Goal: Task Accomplishment & Management: Complete application form

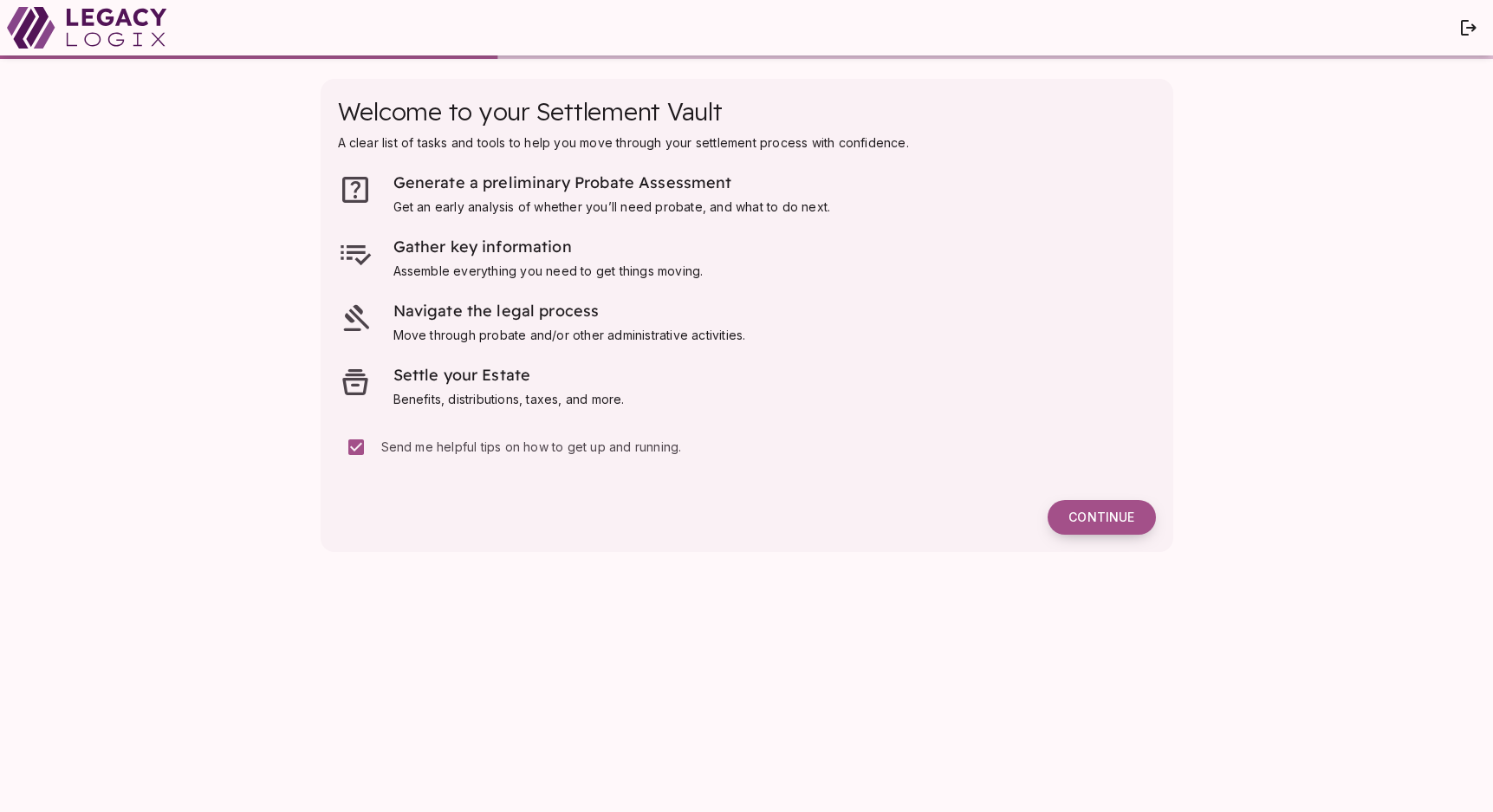
click at [1086, 527] on button "Continue" at bounding box center [1101, 517] width 107 height 35
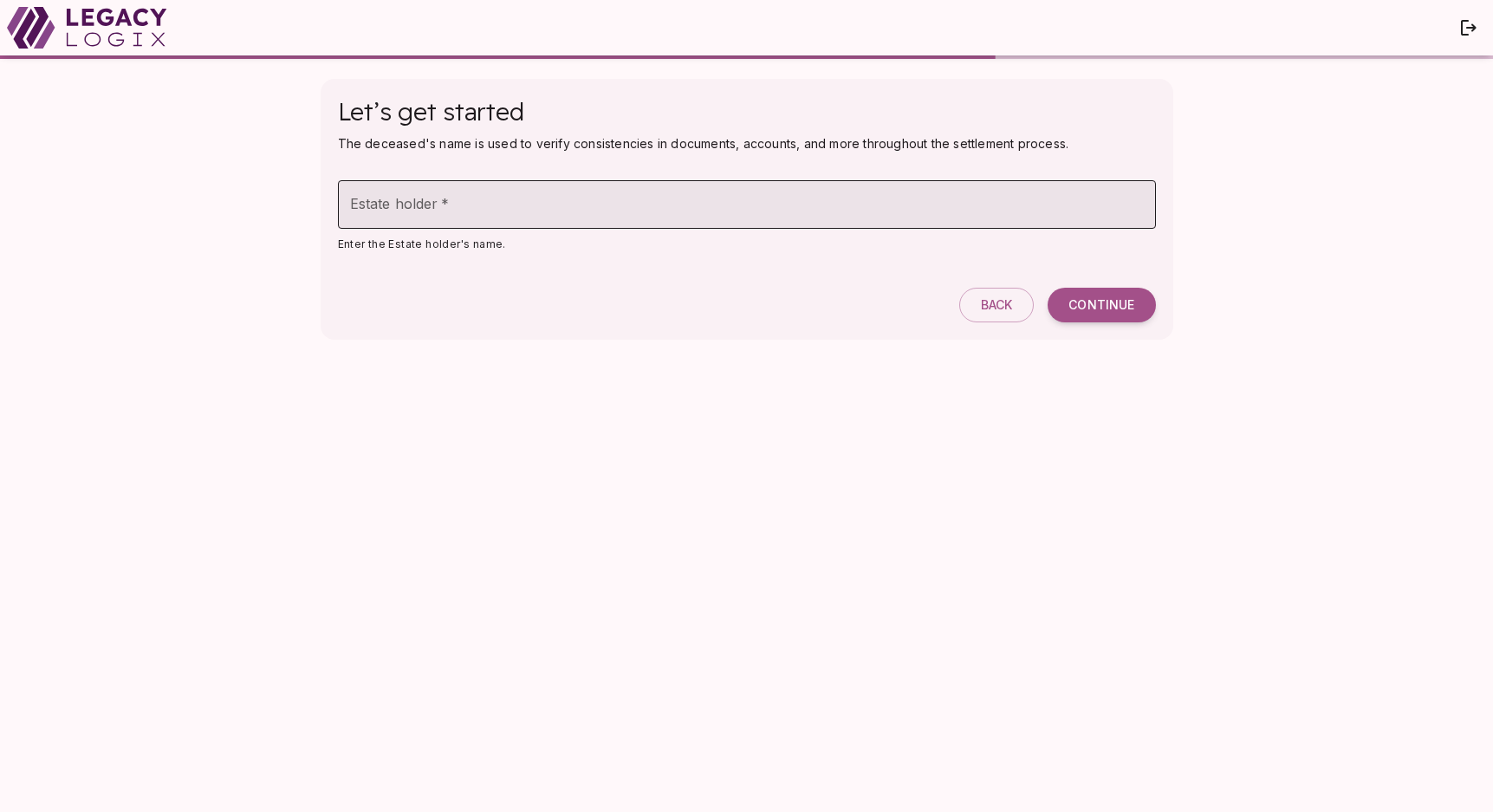
click at [484, 199] on input "Estate holder   *" at bounding box center [747, 204] width 818 height 49
type input "**********"
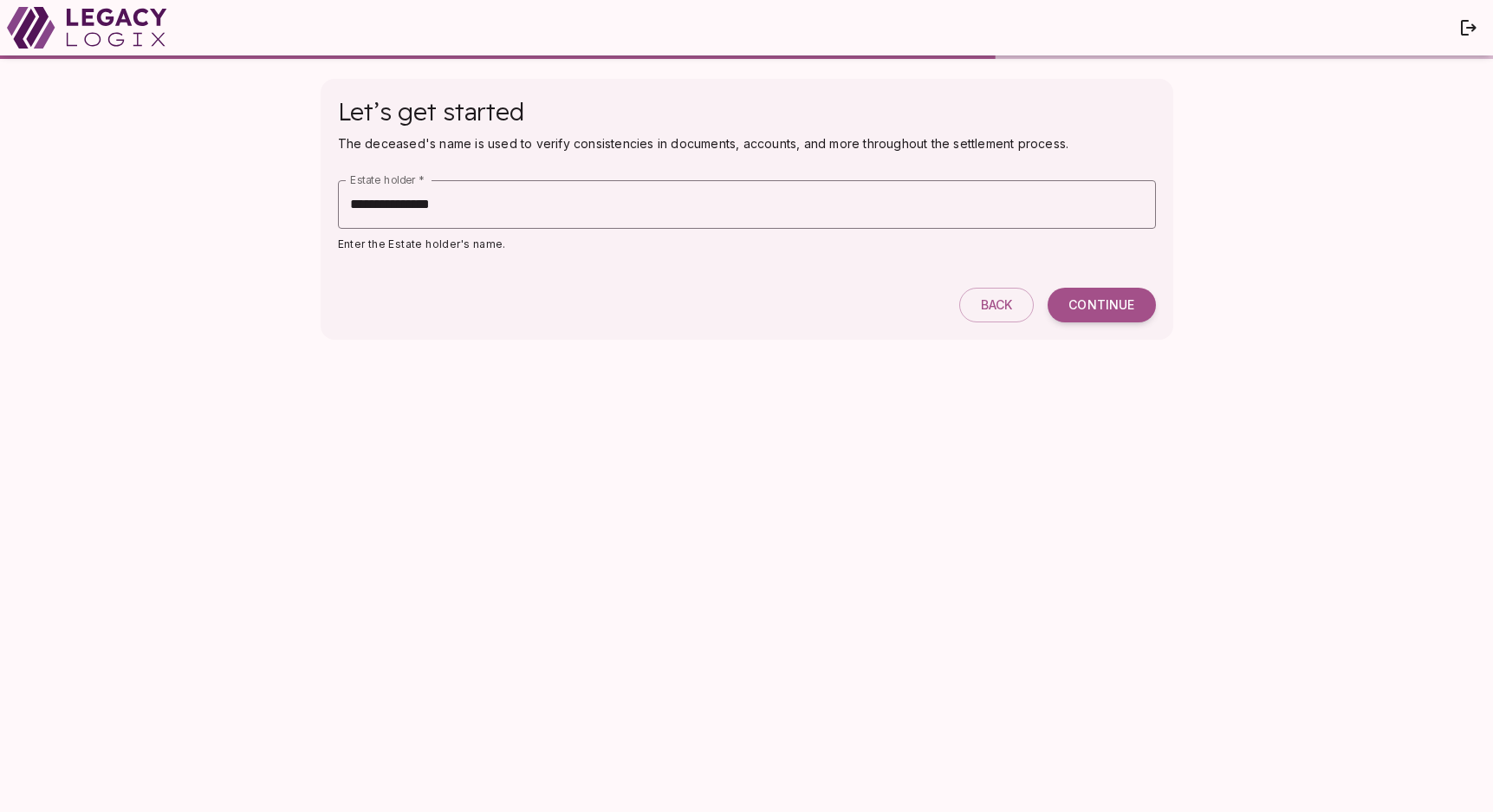
click at [1153, 321] on div "Continue" at bounding box center [1101, 305] width 107 height 35
click at [1106, 298] on span "Continue" at bounding box center [1102, 305] width 66 height 16
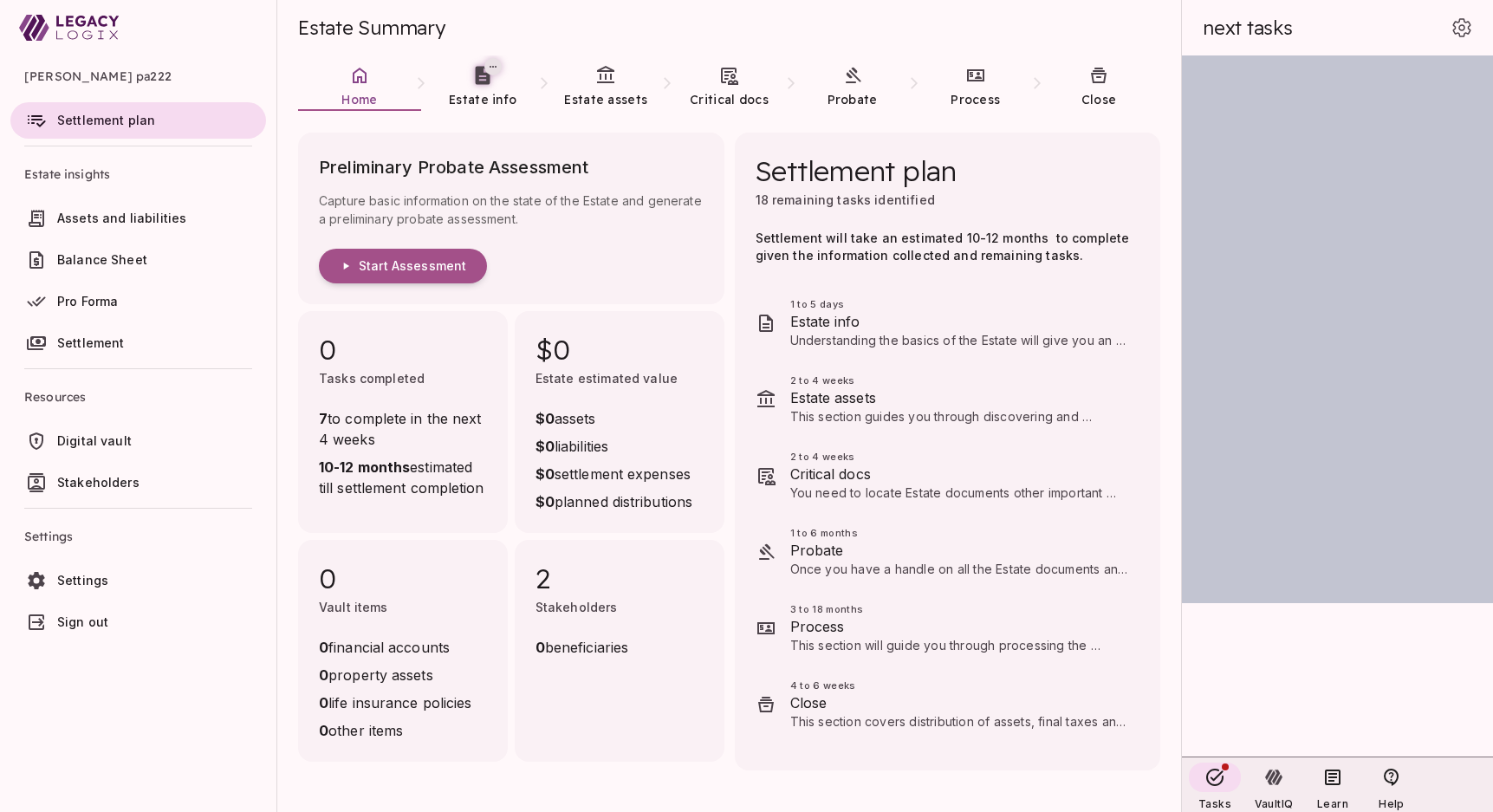
drag, startPoint x: 616, startPoint y: 287, endPoint x: 637, endPoint y: 287, distance: 21.0
click at [637, 287] on div "Preliminary Probate Assessment Capture basic information on the state of the Es…" at bounding box center [511, 218] width 426 height 172
click at [388, 260] on span "Start Assessment" at bounding box center [412, 265] width 107 height 16
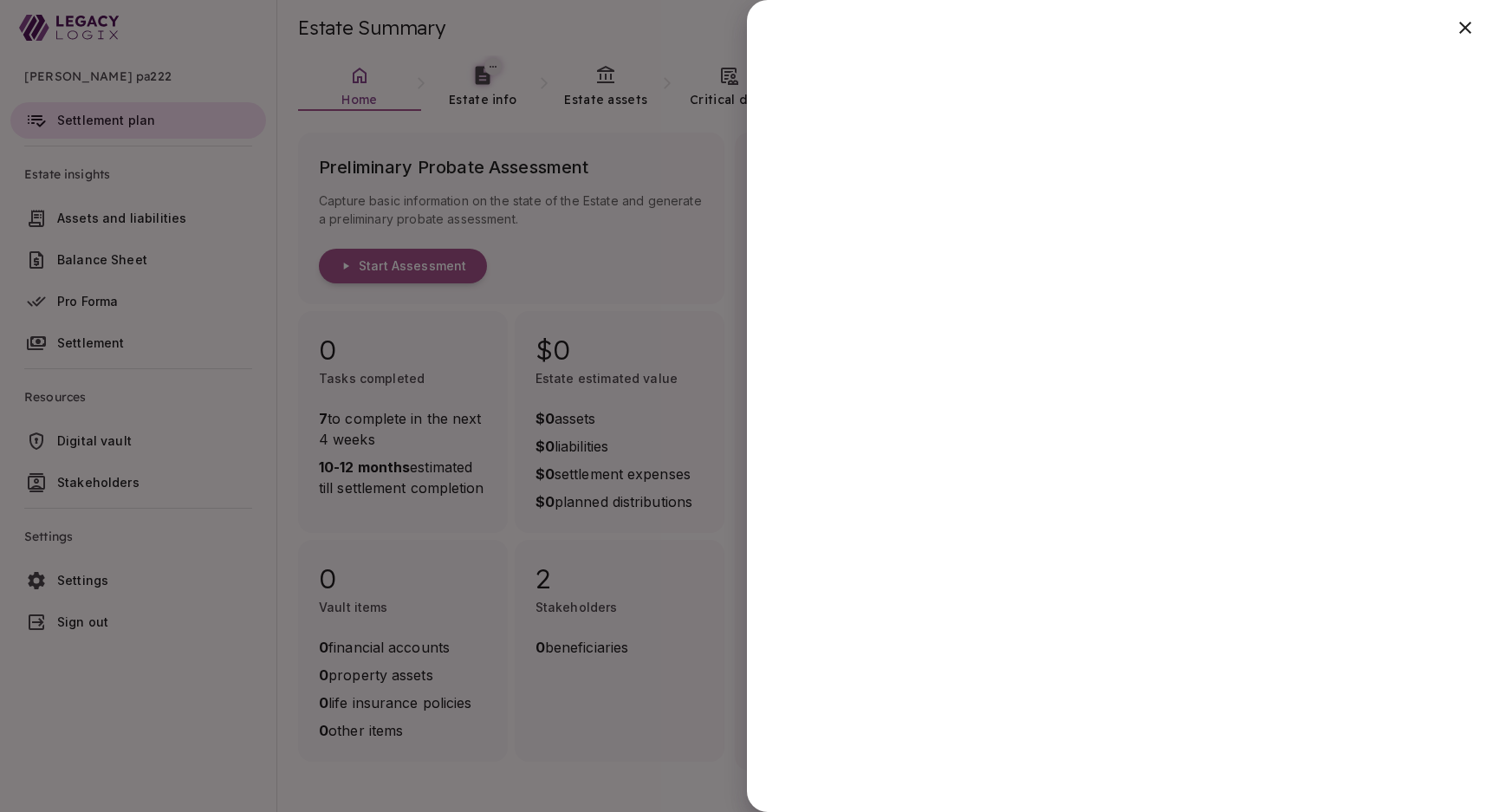
click at [664, 250] on div at bounding box center [746, 406] width 1493 height 812
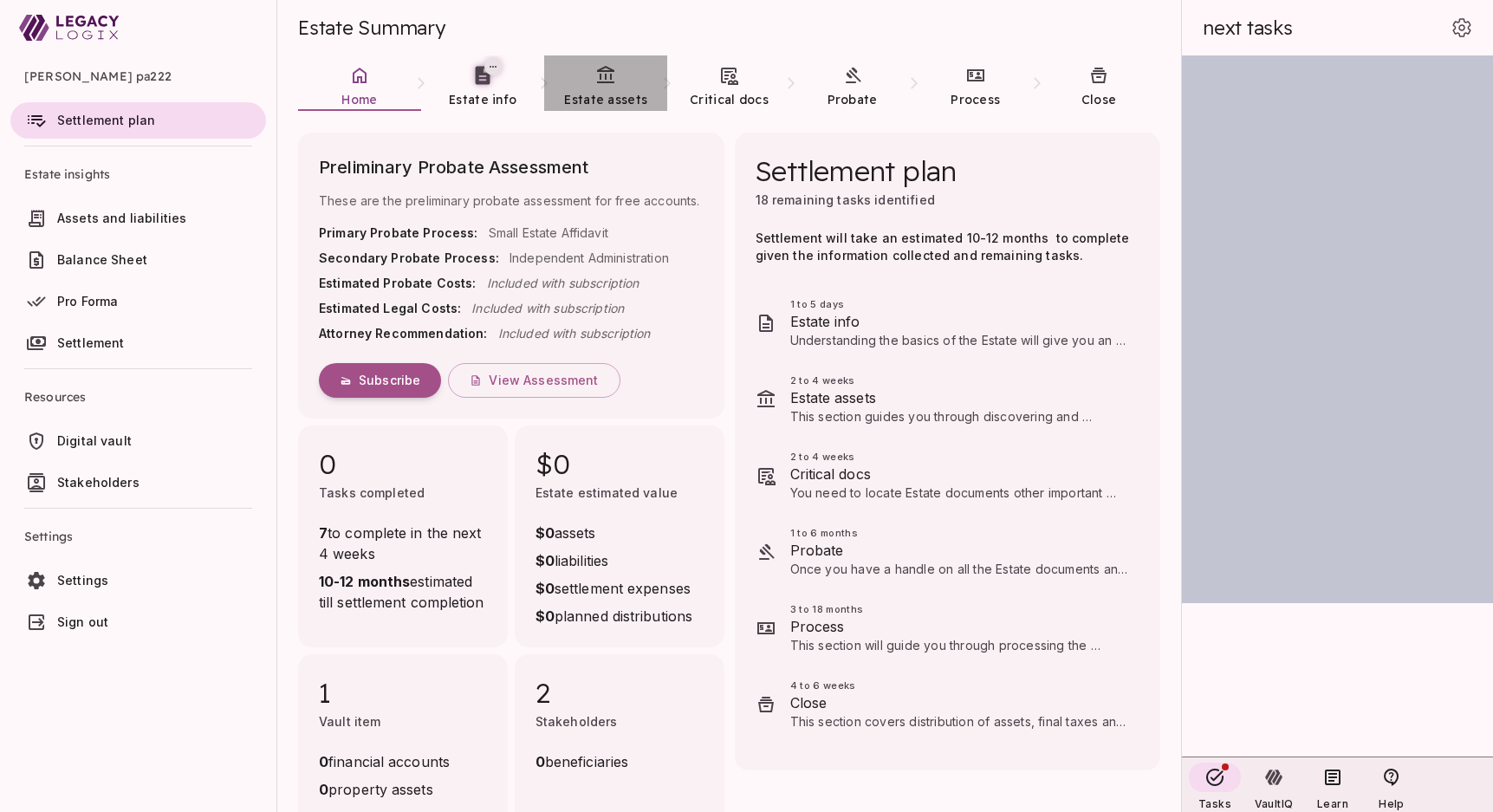
click at [579, 103] on span "Estate assets" at bounding box center [605, 99] width 84 height 16
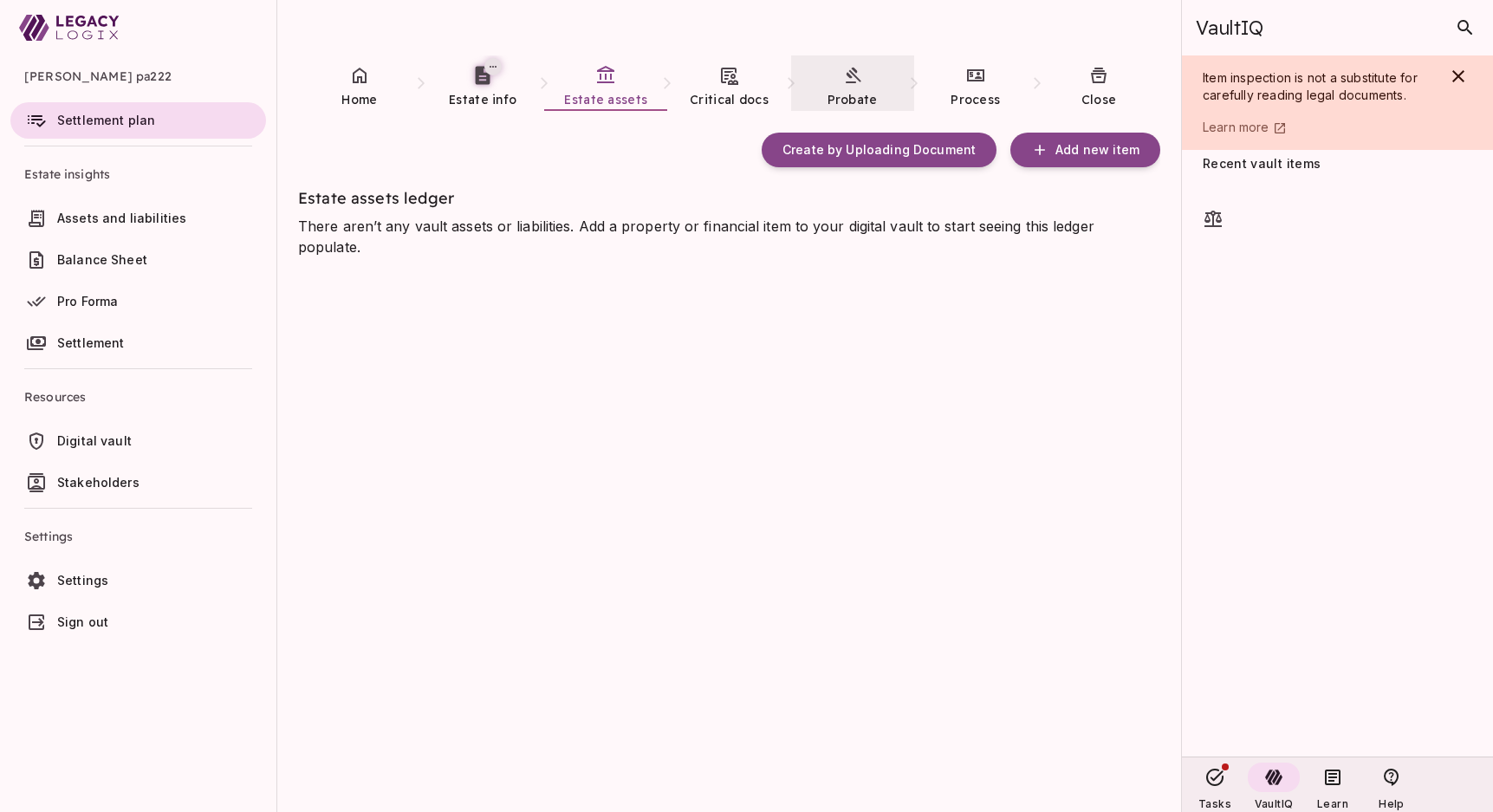
click at [839, 99] on span "Probate" at bounding box center [853, 99] width 51 height 16
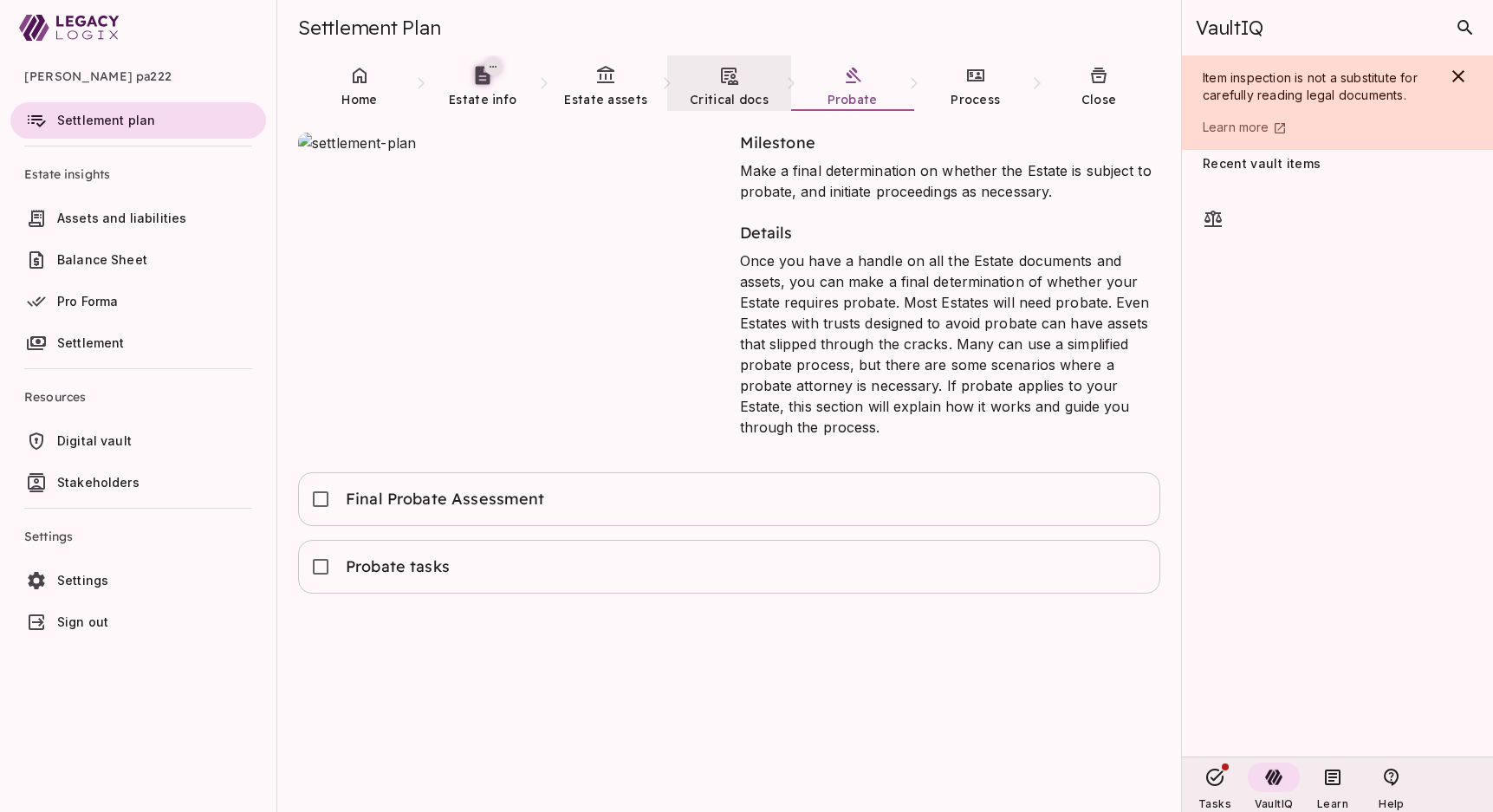
click at [731, 91] on span "Critical docs" at bounding box center [730, 99] width 79 height 17
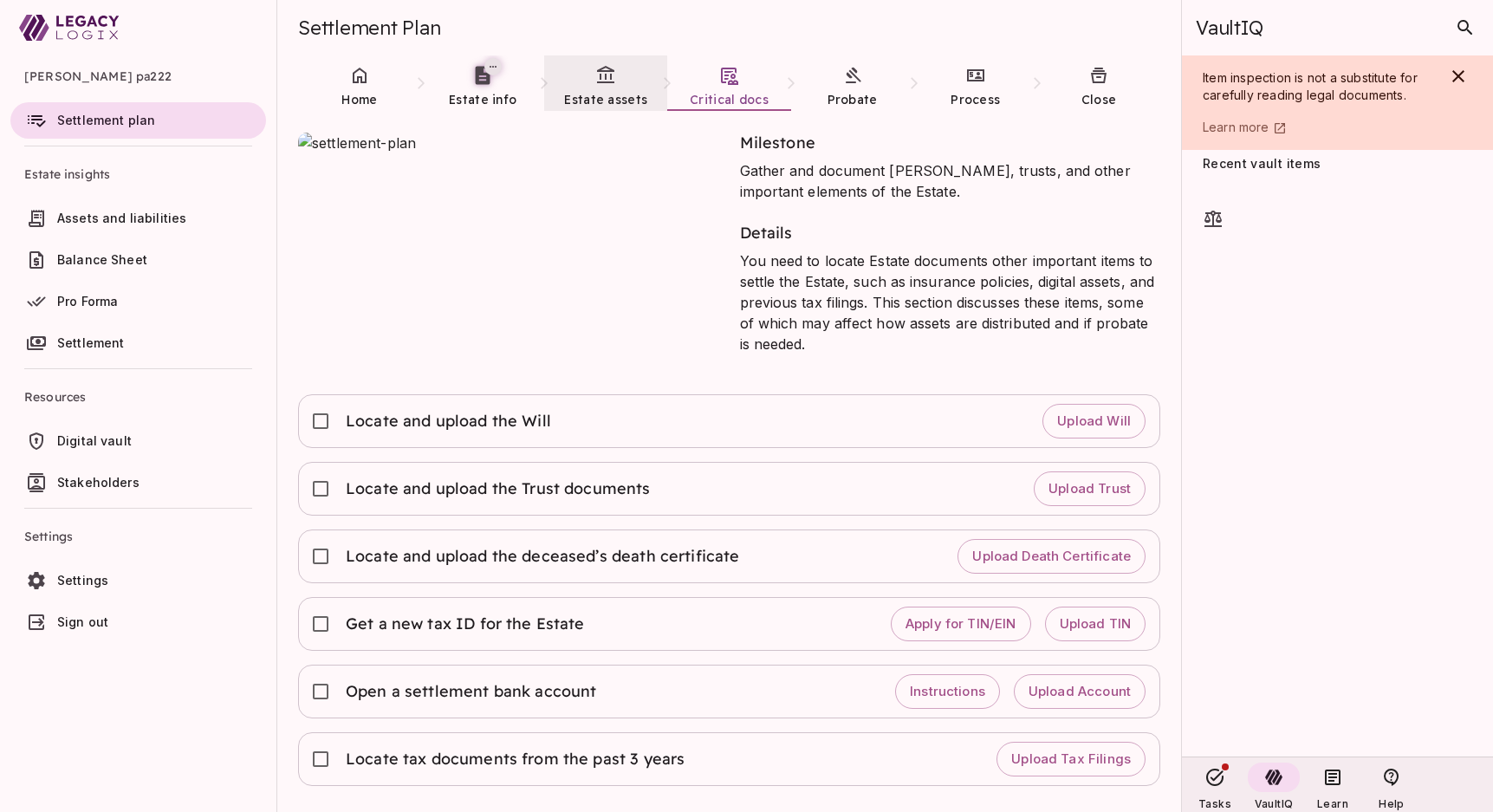
click at [622, 86] on link "Estate assets" at bounding box center [605, 86] width 123 height 62
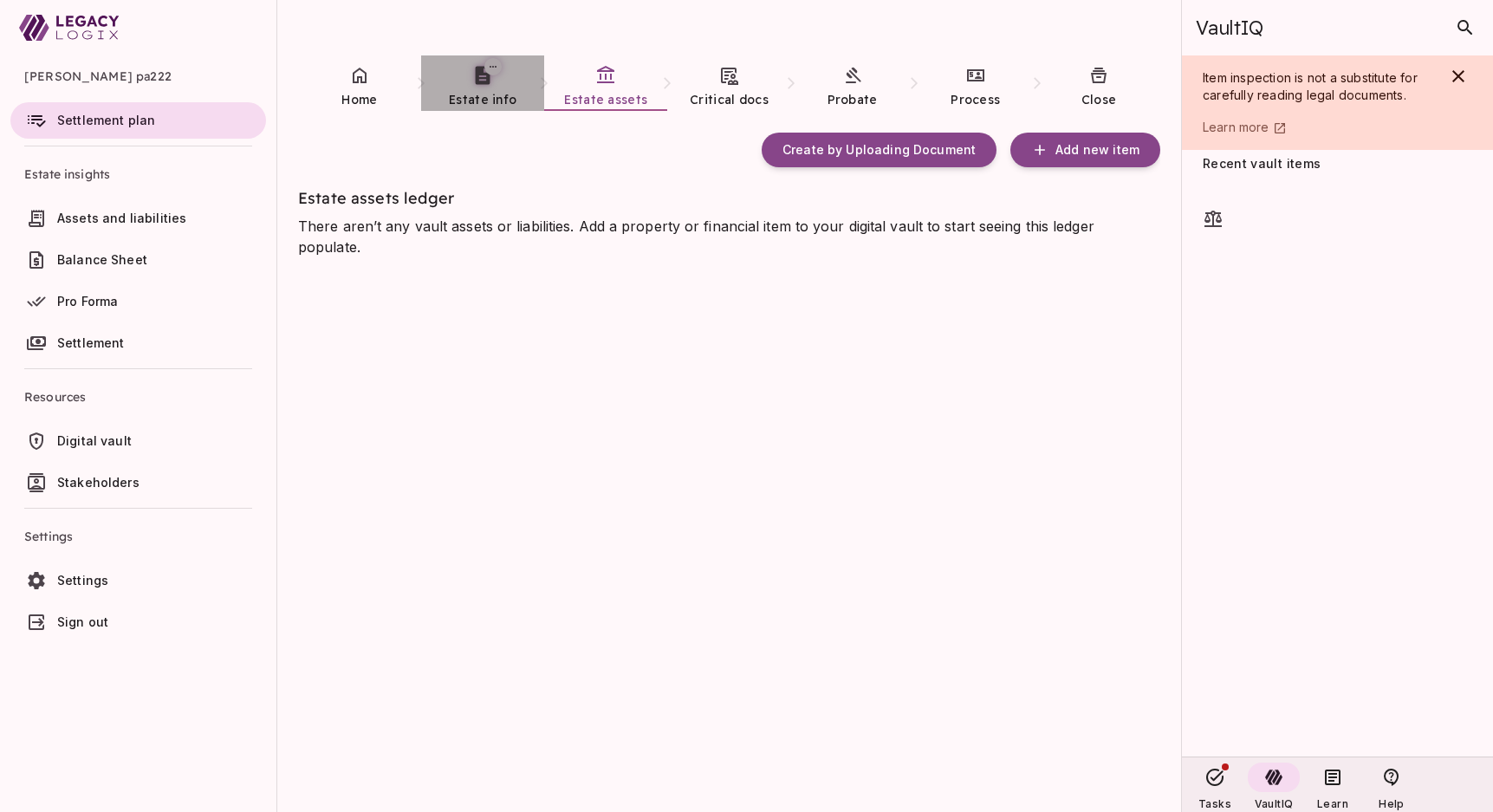
click at [505, 89] on link "Estate info" at bounding box center [482, 86] width 123 height 62
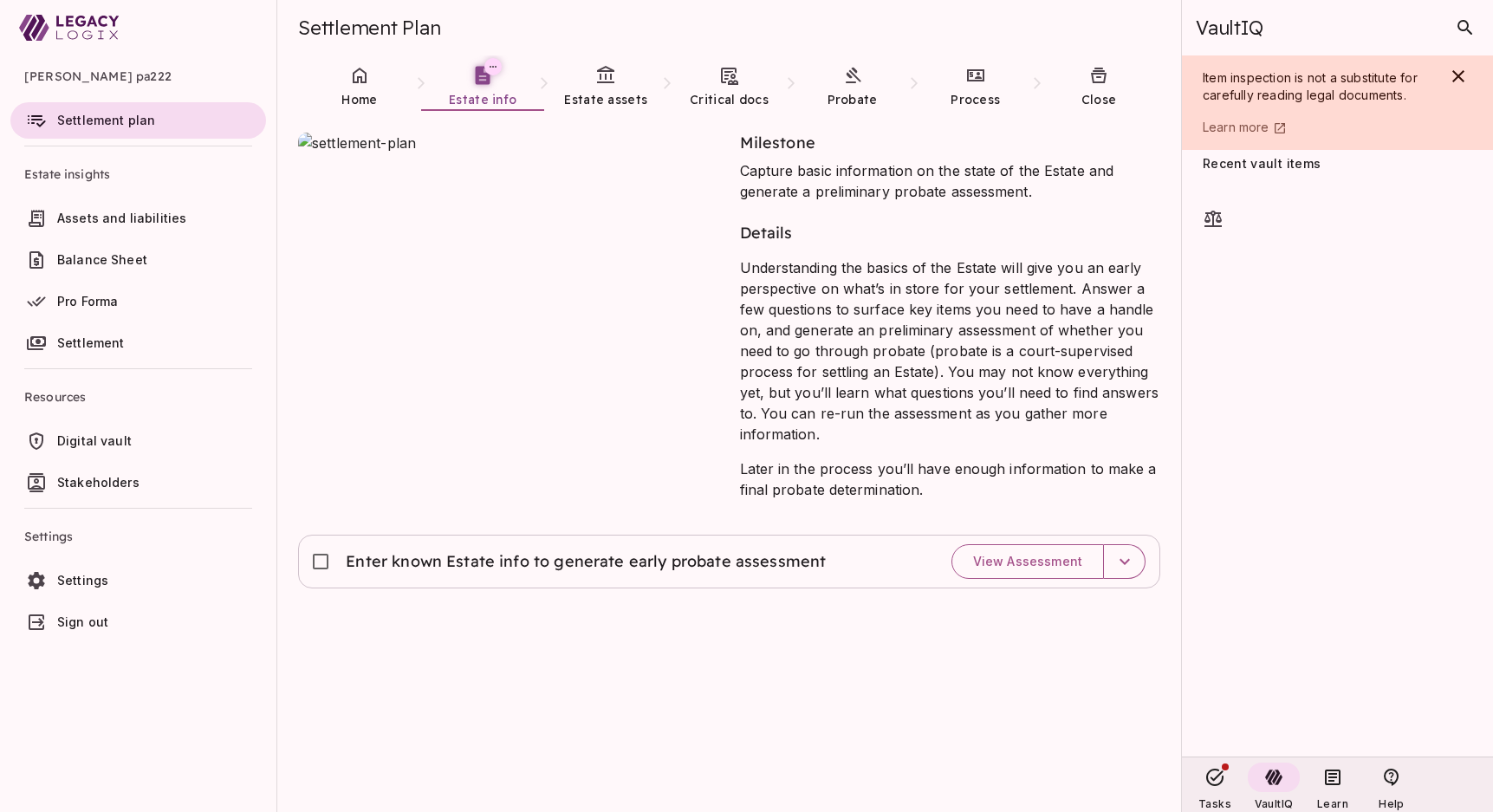
click at [76, 439] on span "Digital vault" at bounding box center [94, 441] width 74 height 15
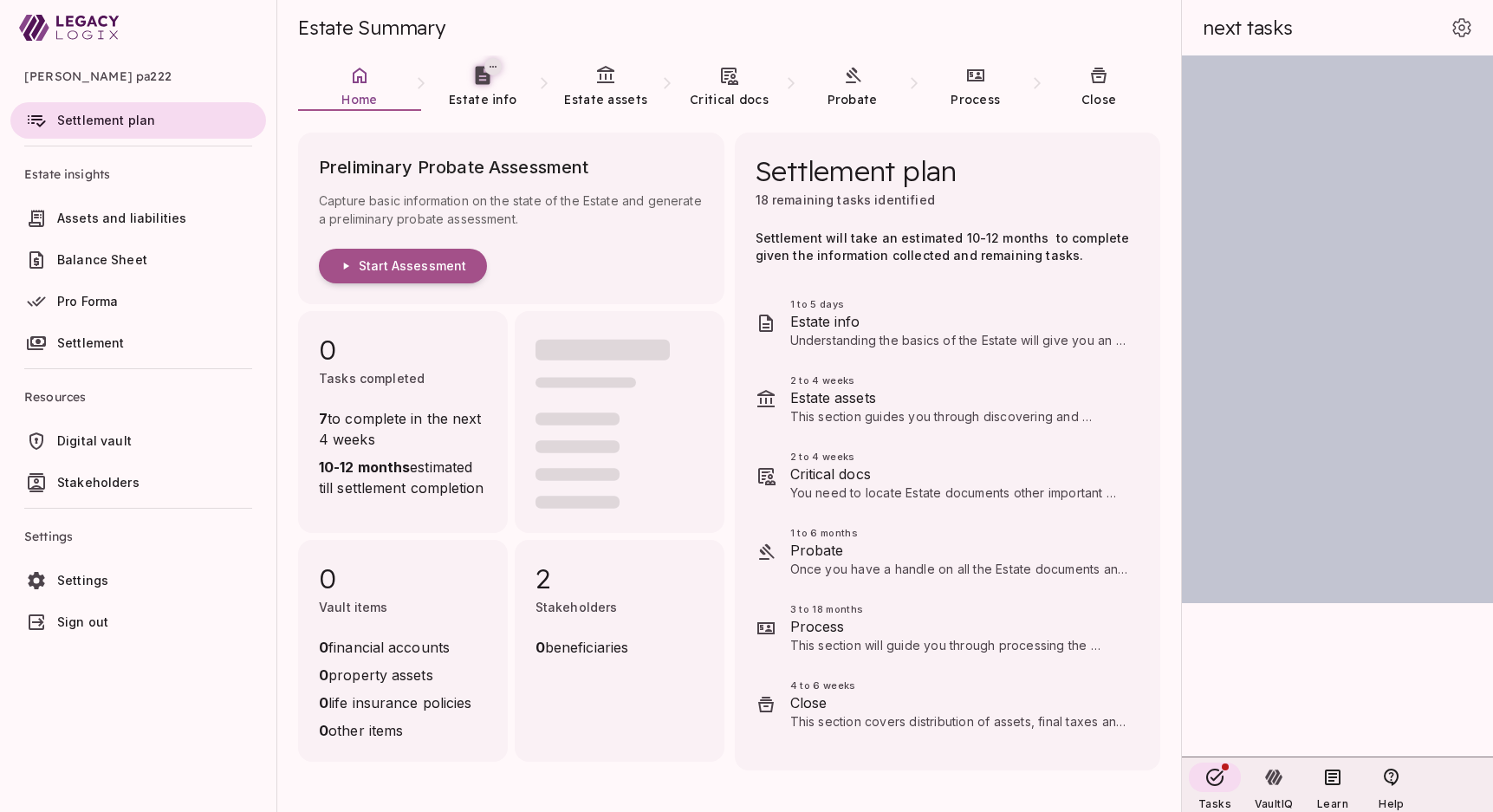
click at [86, 443] on span "Digital vault" at bounding box center [94, 441] width 74 height 15
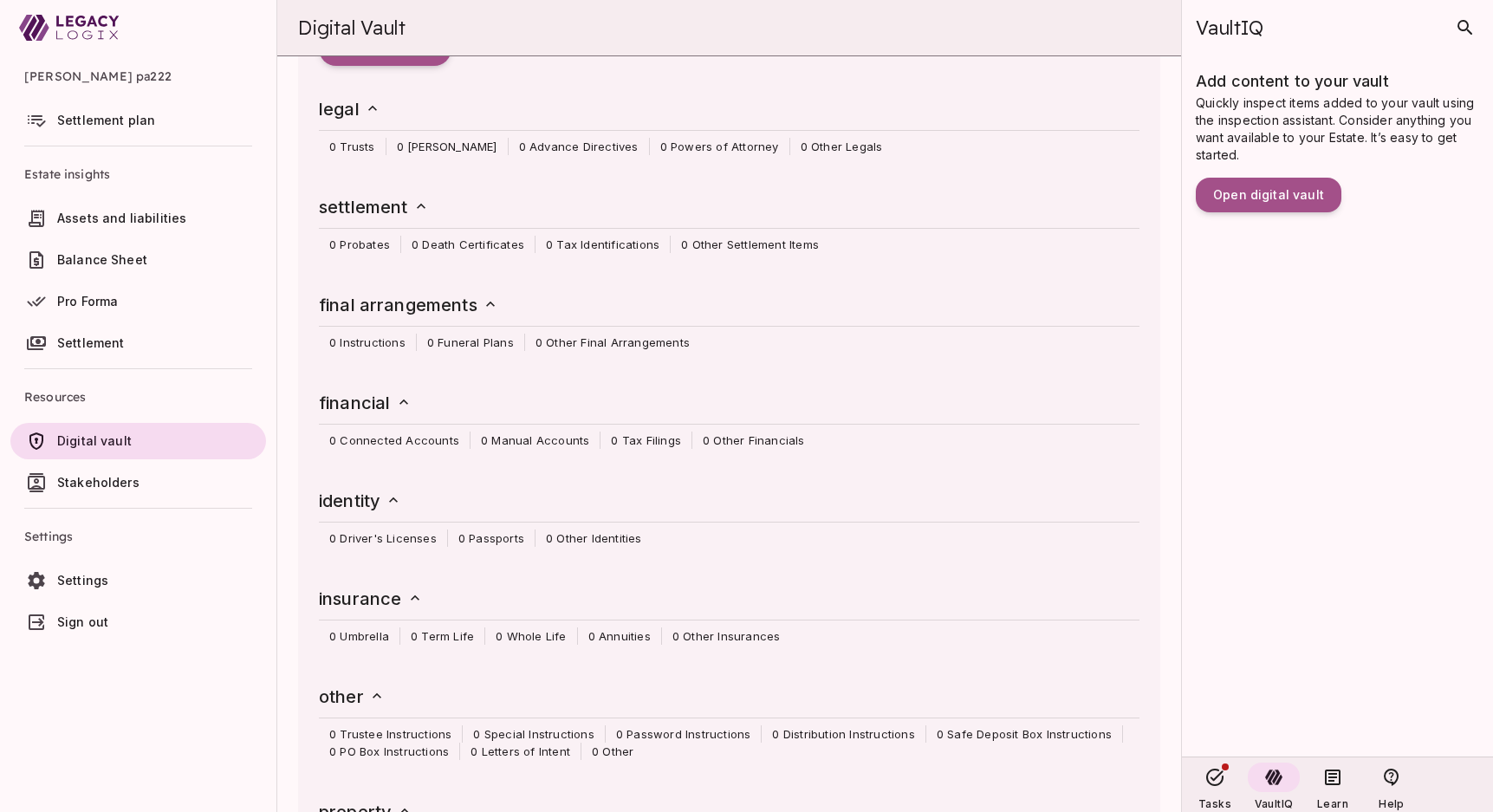
scroll to position [19, 0]
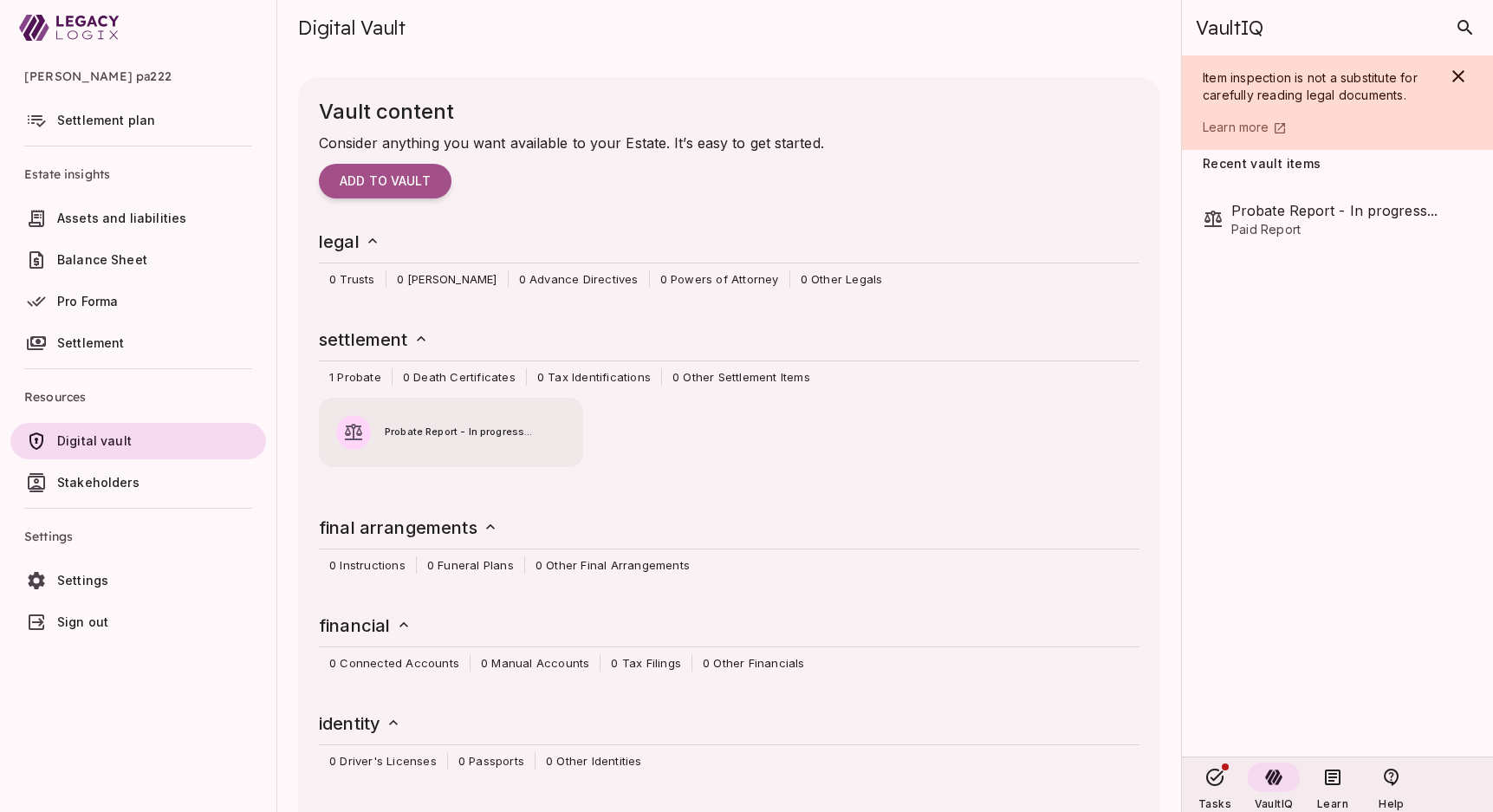
click at [461, 435] on span "Probate Report - In progress..." at bounding box center [475, 432] width 181 height 16
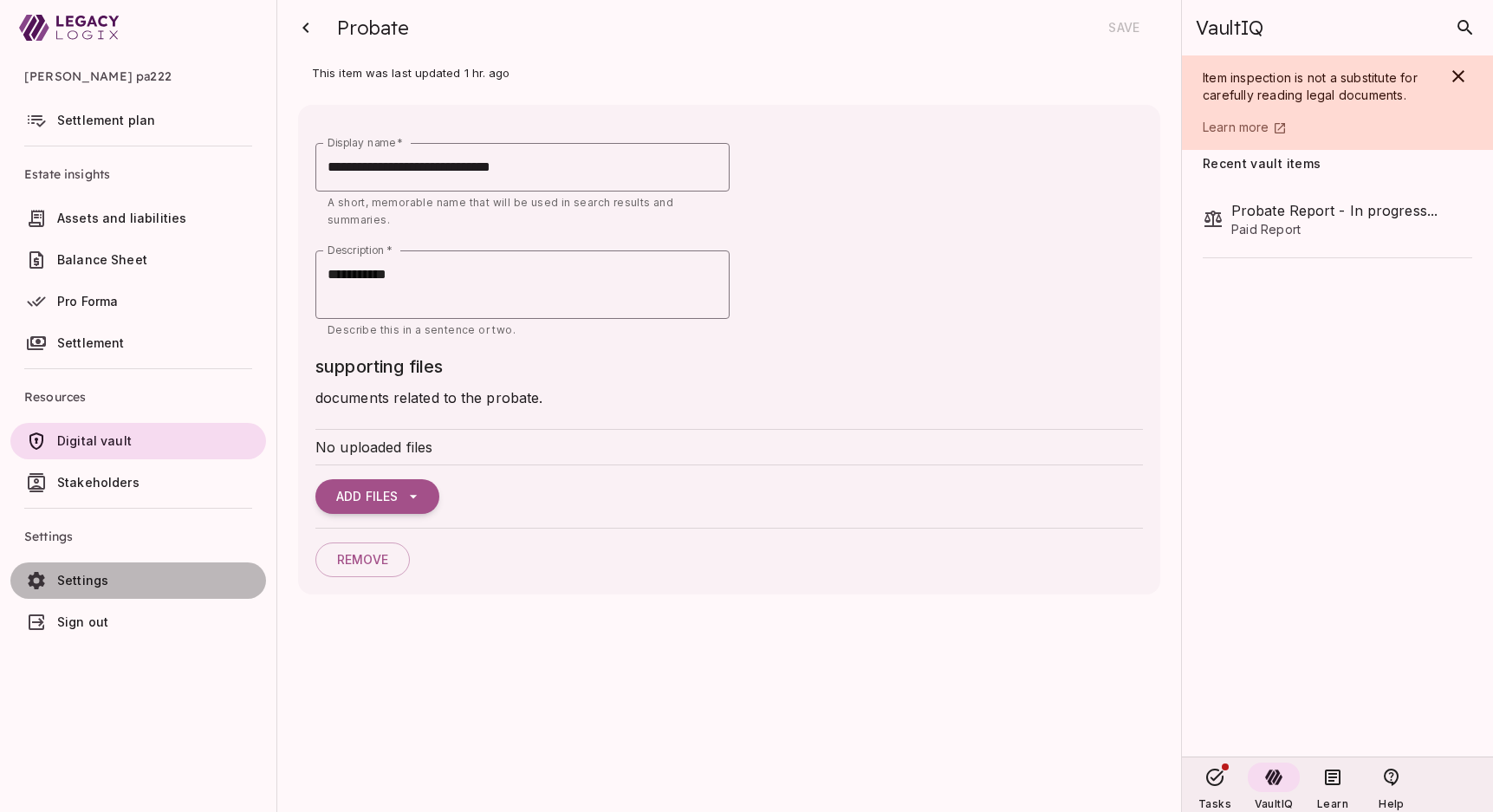
click at [99, 578] on span "Settings" at bounding box center [83, 580] width 51 height 15
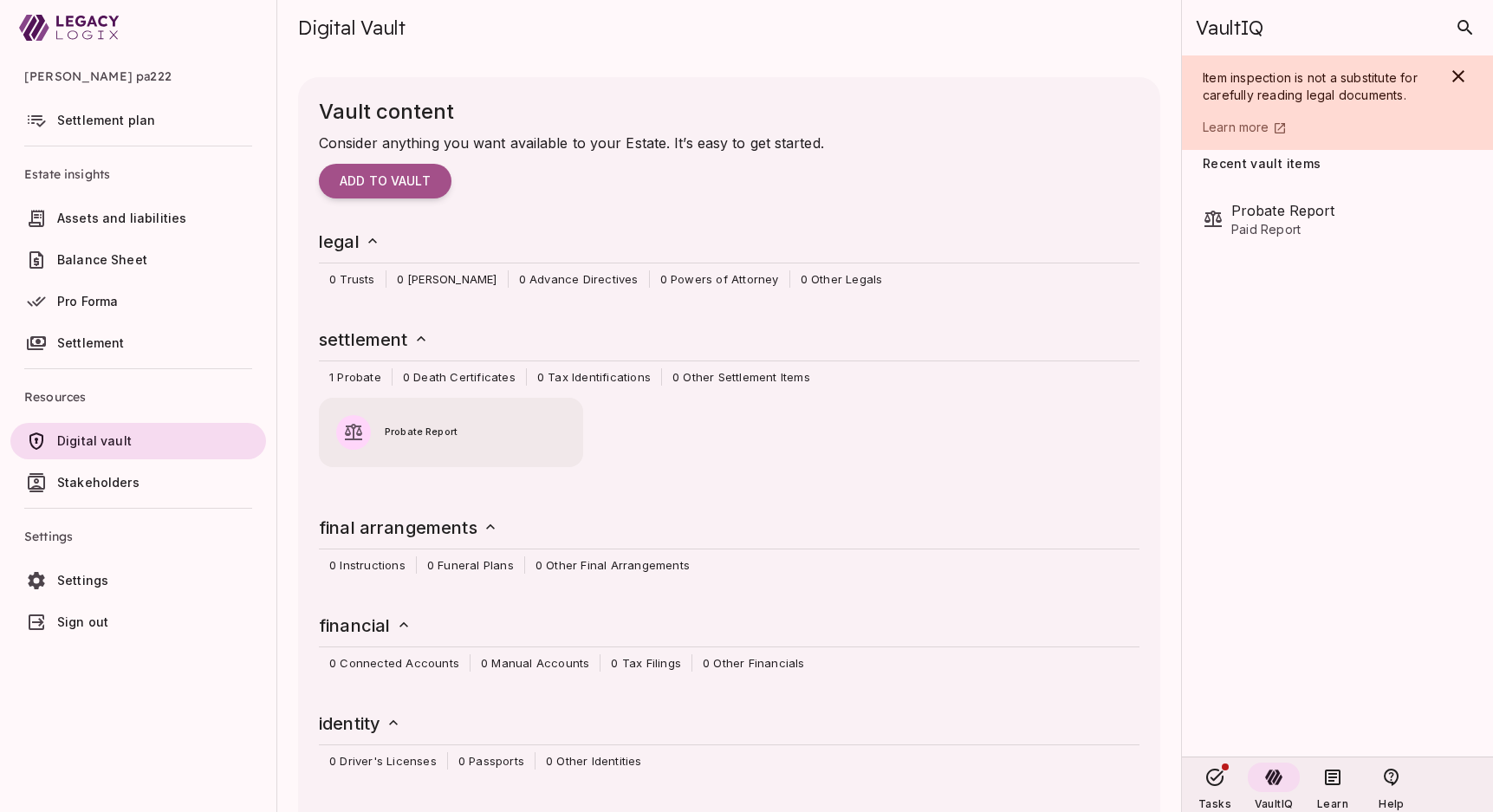
click at [408, 434] on span "Probate Report" at bounding box center [475, 432] width 181 height 16
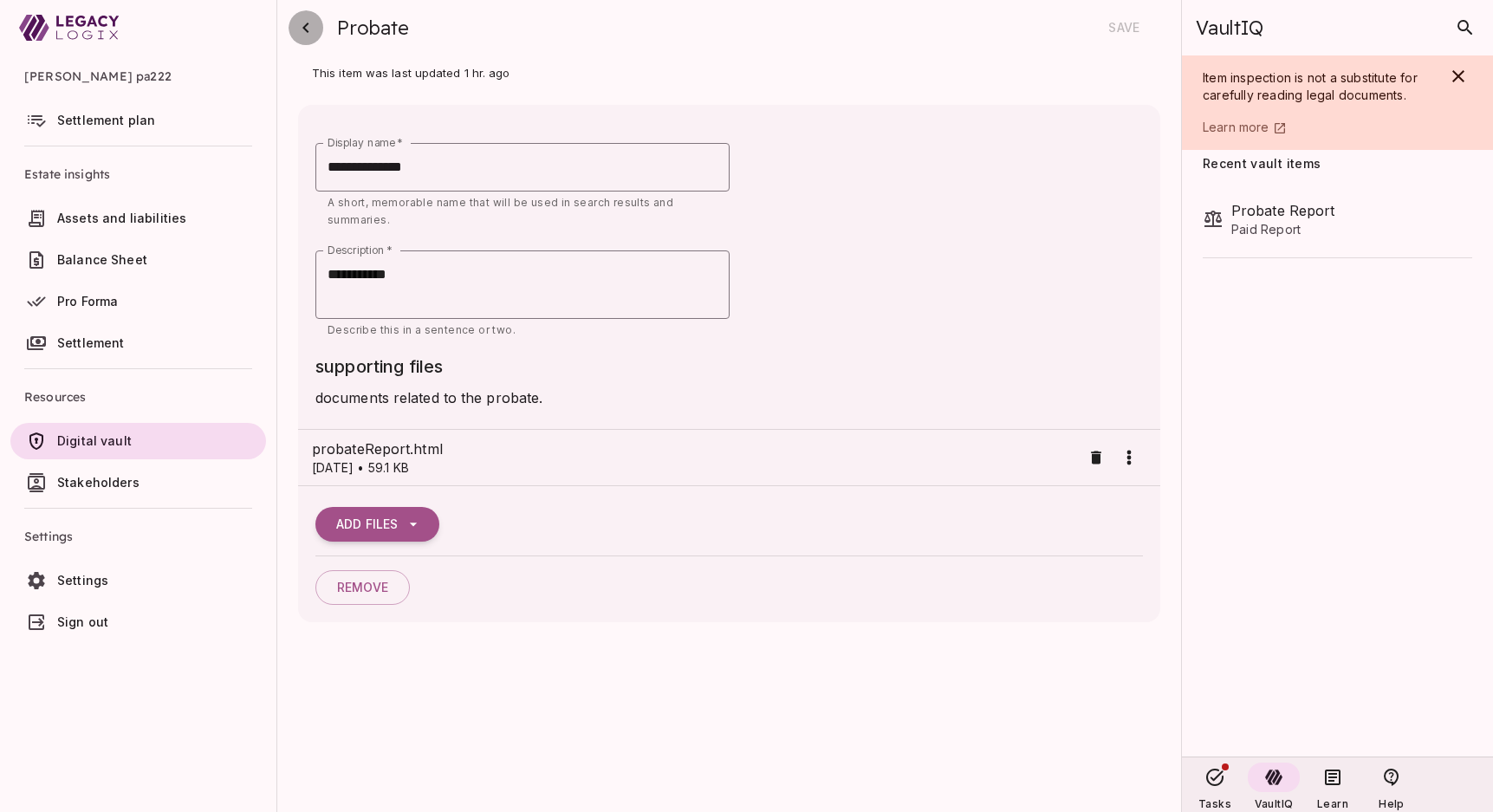
click at [310, 25] on icon "button" at bounding box center [306, 28] width 21 height 21
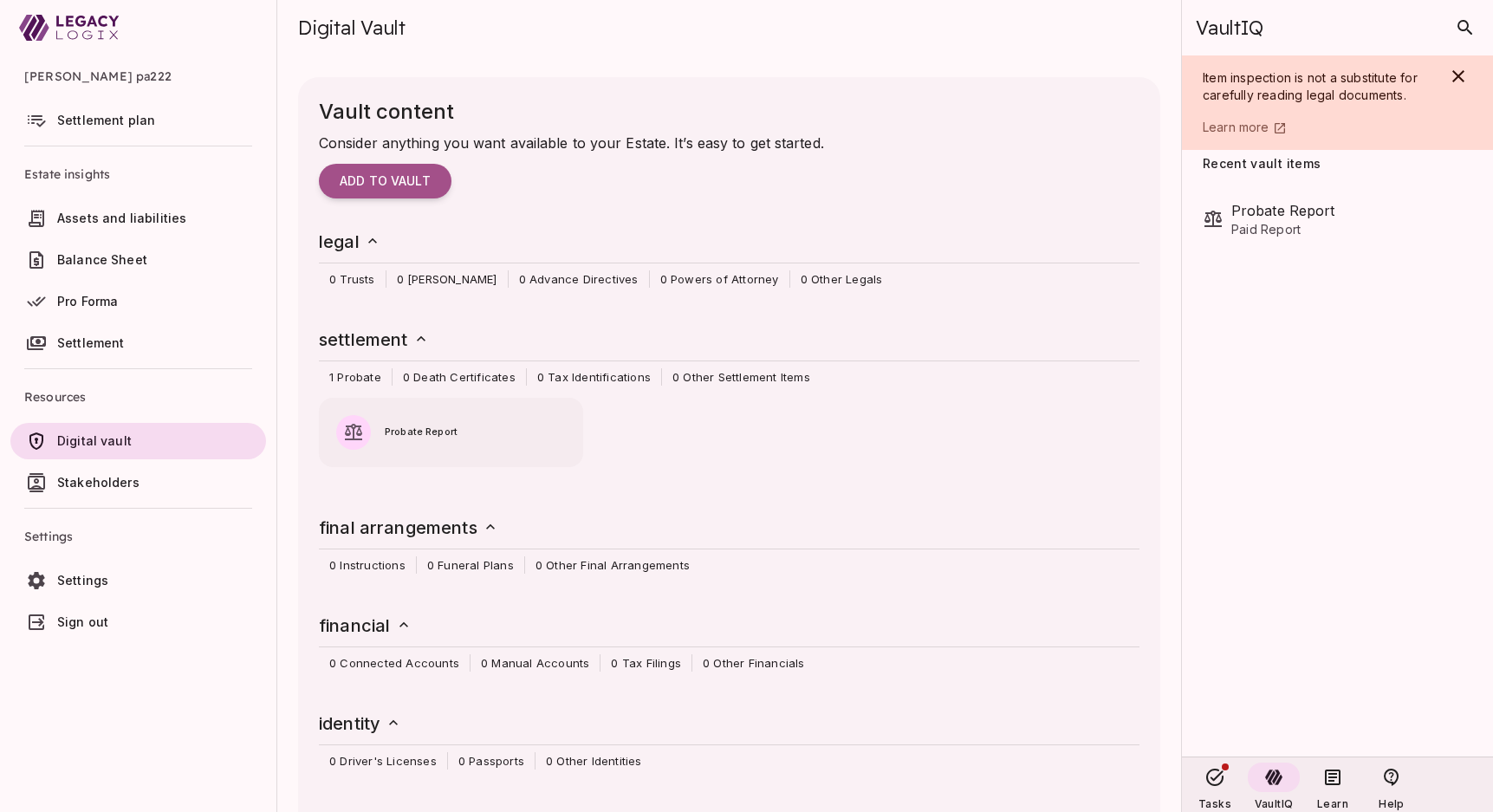
click at [76, 626] on span "Sign out" at bounding box center [83, 622] width 51 height 15
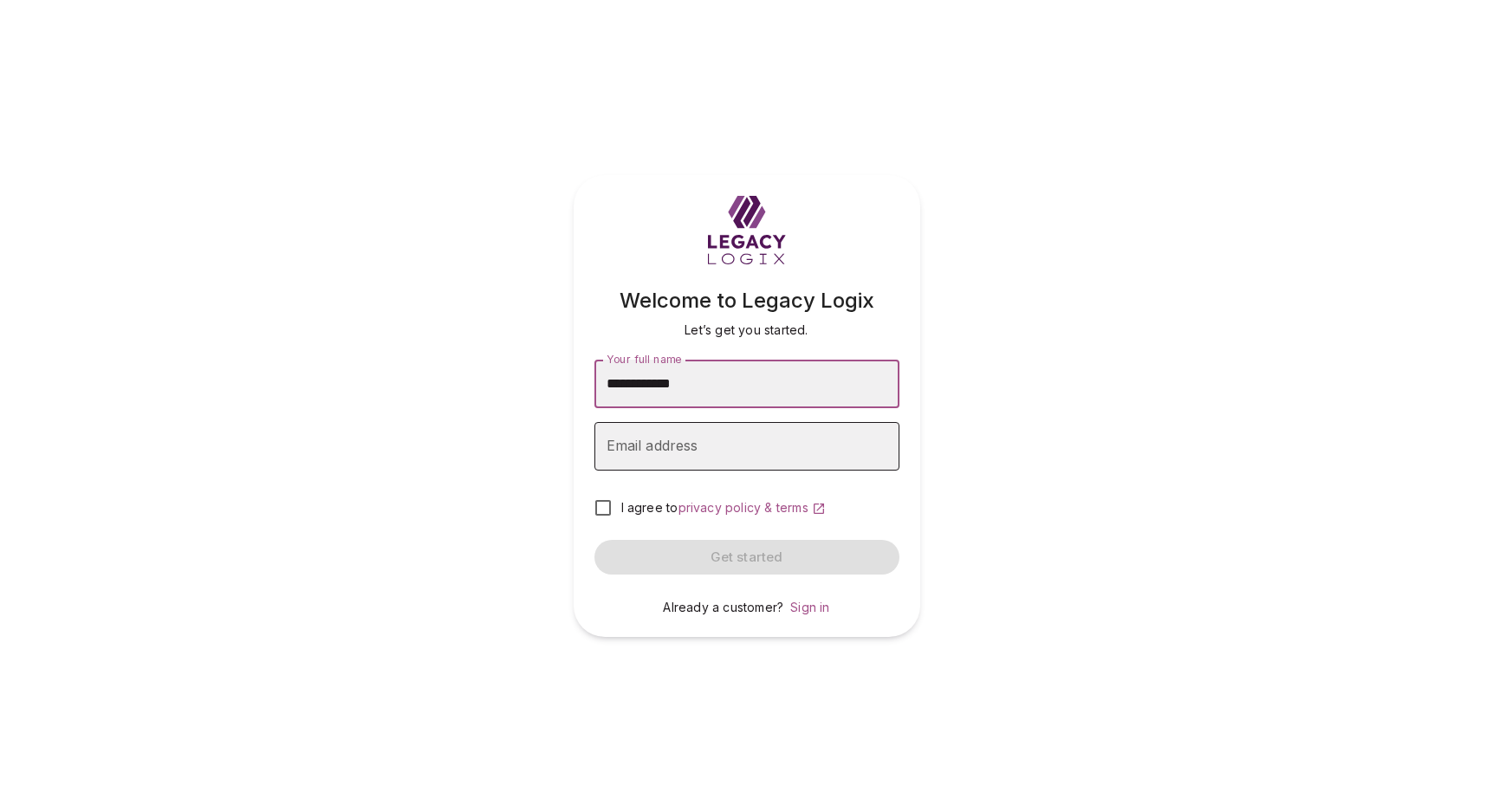
type input "**********"
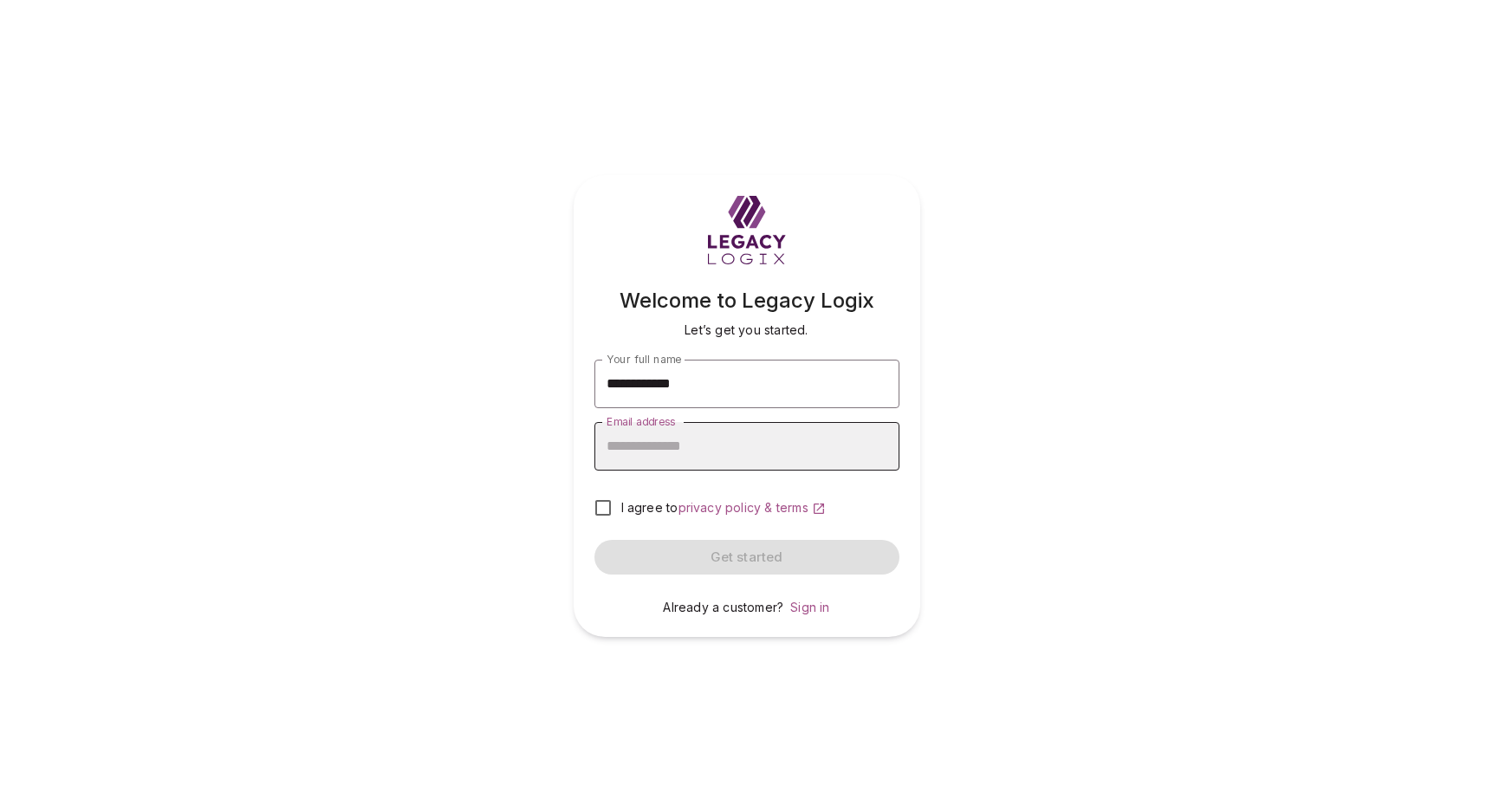
click at [658, 450] on div "Email address Email address" at bounding box center [747, 445] width 305 height 49
click at [642, 438] on input "Email address" at bounding box center [747, 445] width 305 height 49
type input "**********"
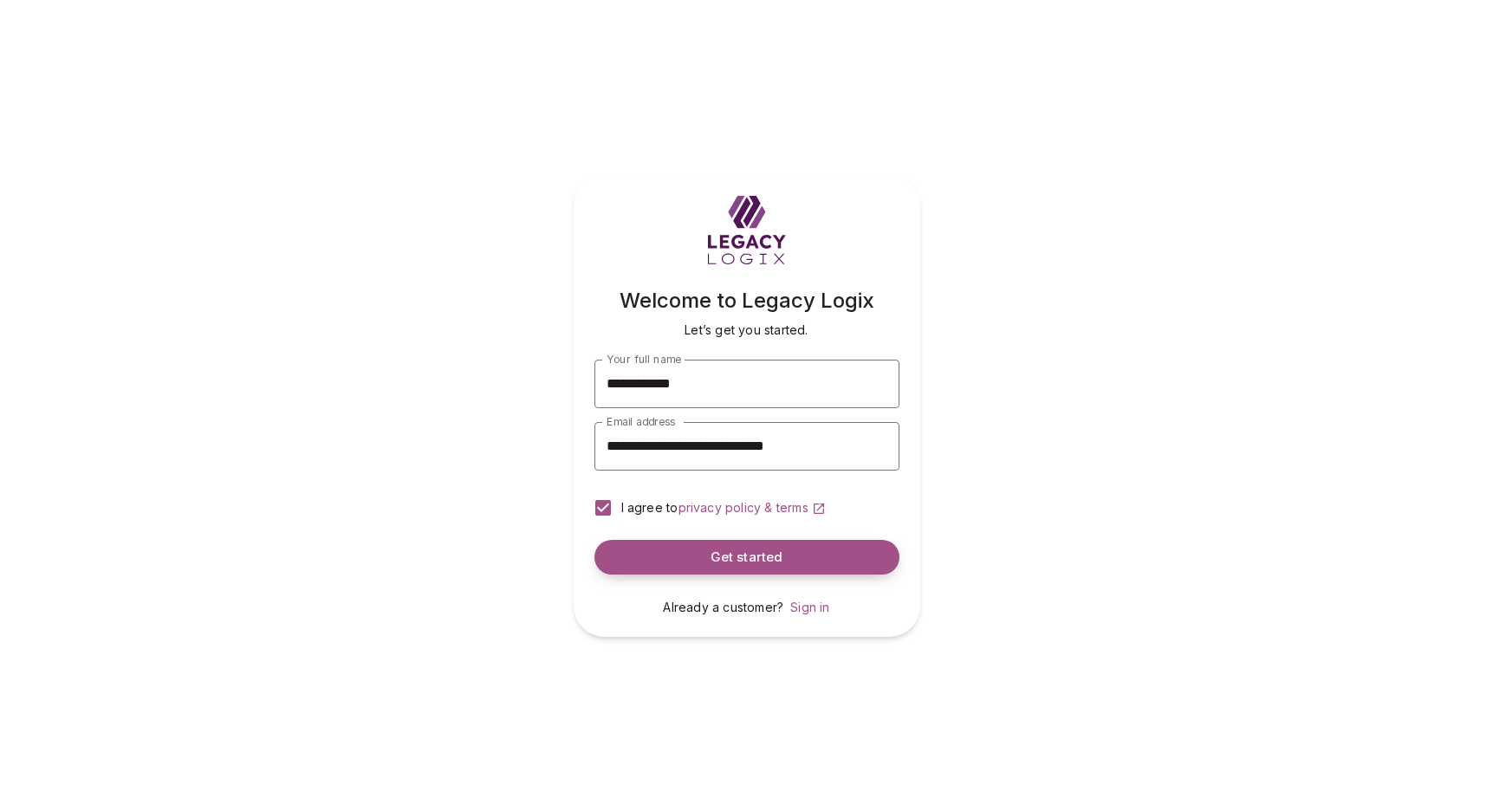
click at [748, 553] on span "Get started" at bounding box center [746, 558] width 73 height 17
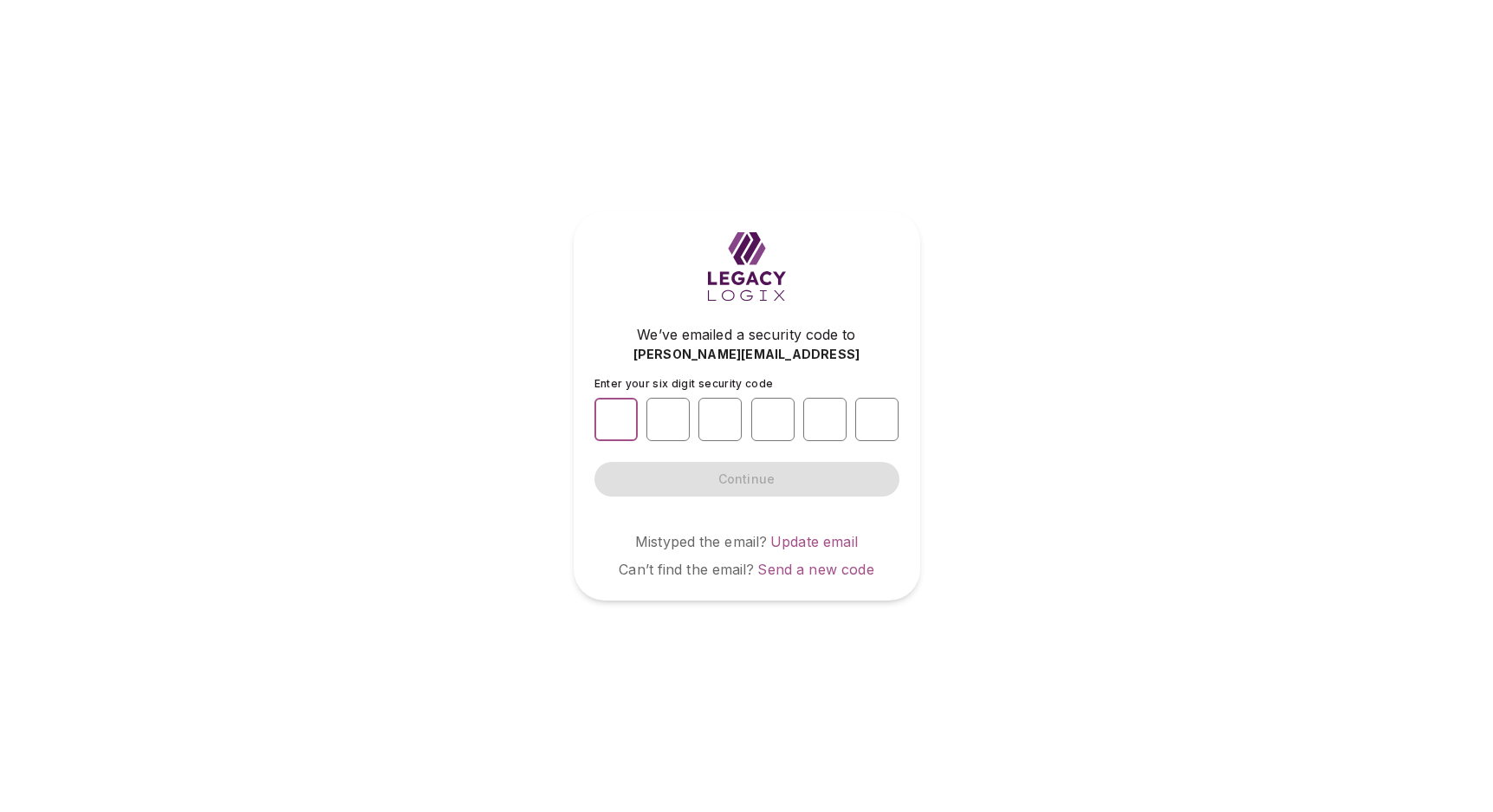
click at [619, 414] on input "number" at bounding box center [616, 419] width 43 height 43
type input "*"
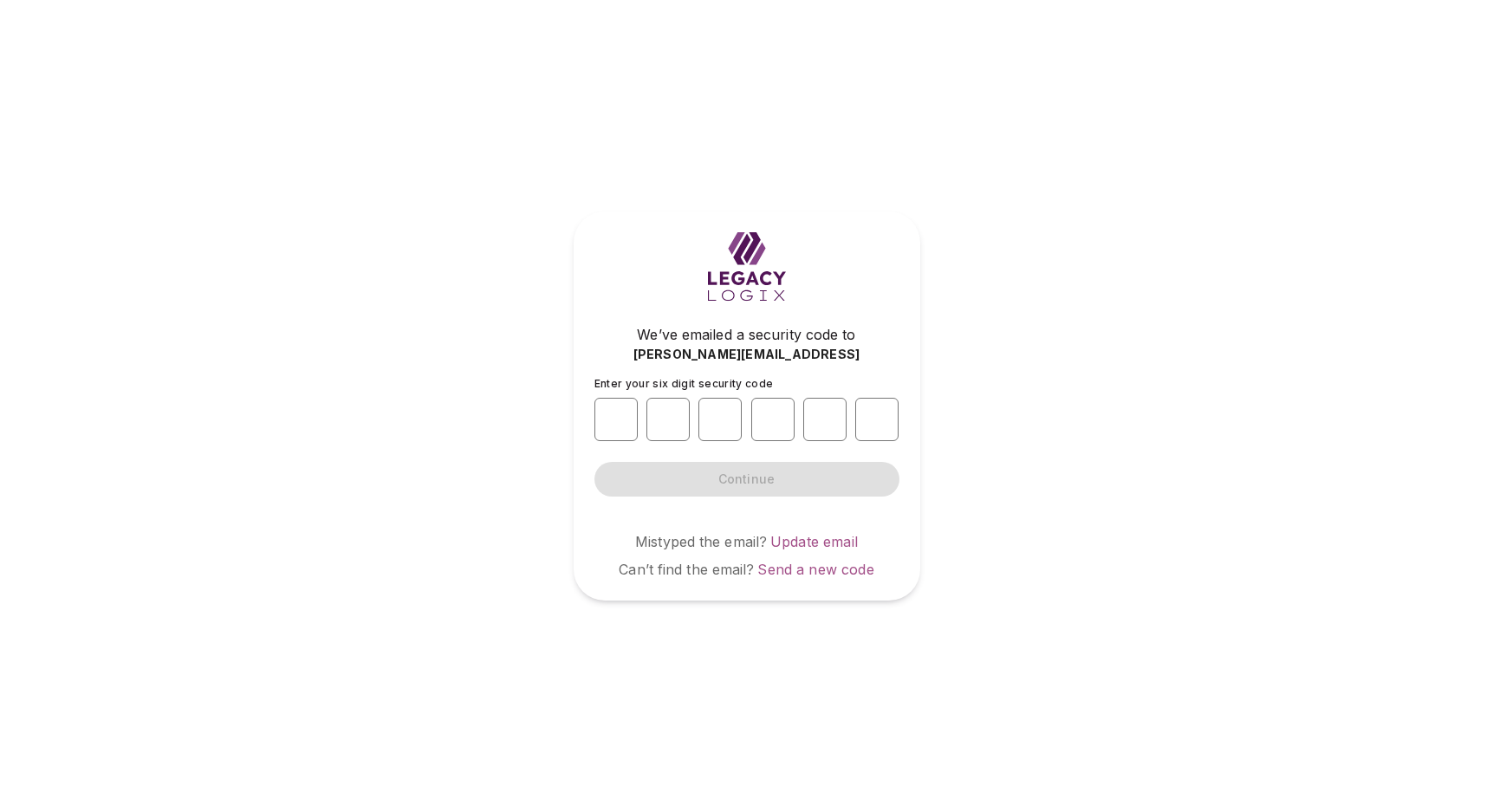
type input "*"
